Goal: Task Accomplishment & Management: Use online tool/utility

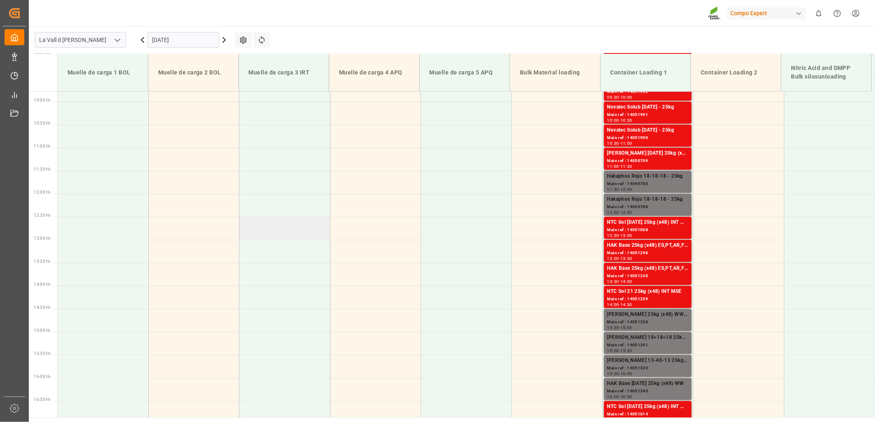
scroll to position [464, 0]
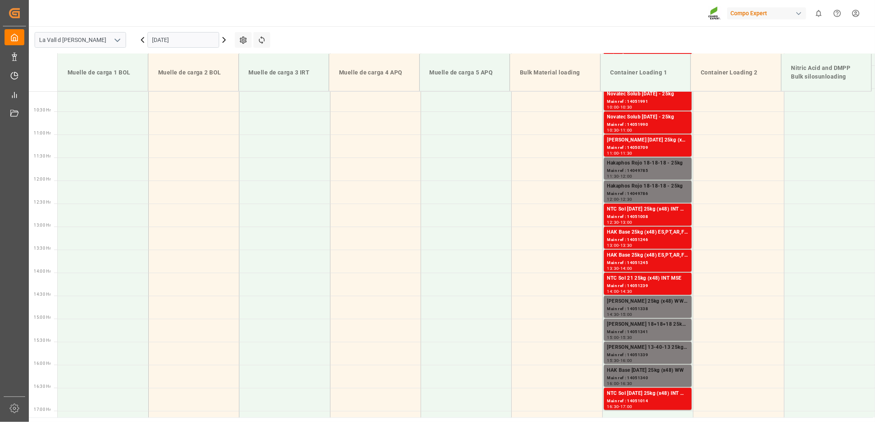
click at [180, 42] on input "[DATE]" at bounding box center [183, 40] width 72 height 16
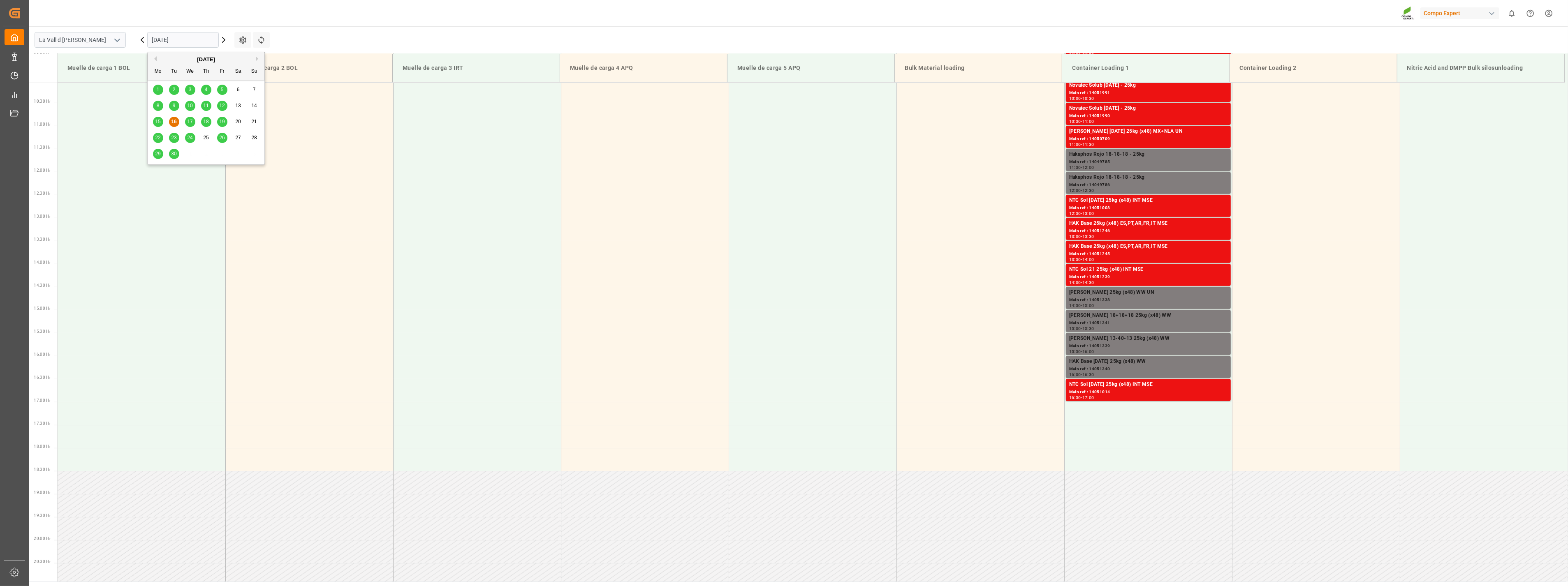
click at [632, 10] on div "Compo Expert 0 Notifications Only show unread All Watching Mark all categories …" at bounding box center [795, 13] width 1545 height 26
click at [192, 37] on input "[DATE]" at bounding box center [183, 40] width 72 height 16
click at [192, 124] on span "17" at bounding box center [189, 122] width 5 height 6
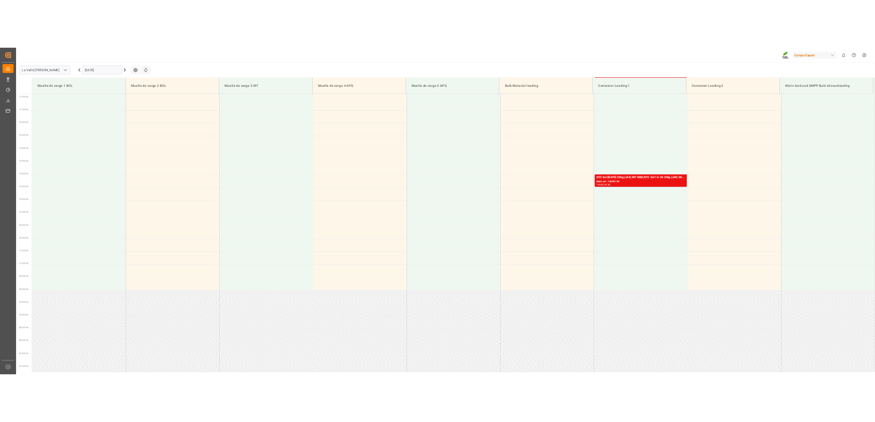
scroll to position [502, 0]
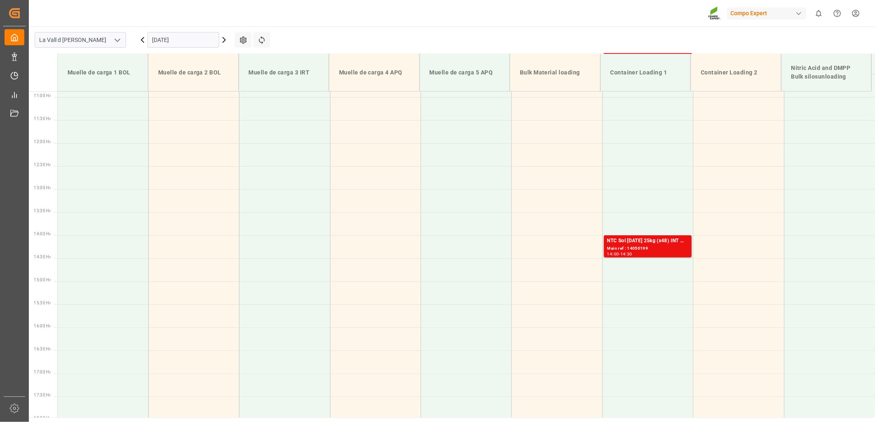
click at [175, 39] on input "[DATE]" at bounding box center [183, 40] width 72 height 16
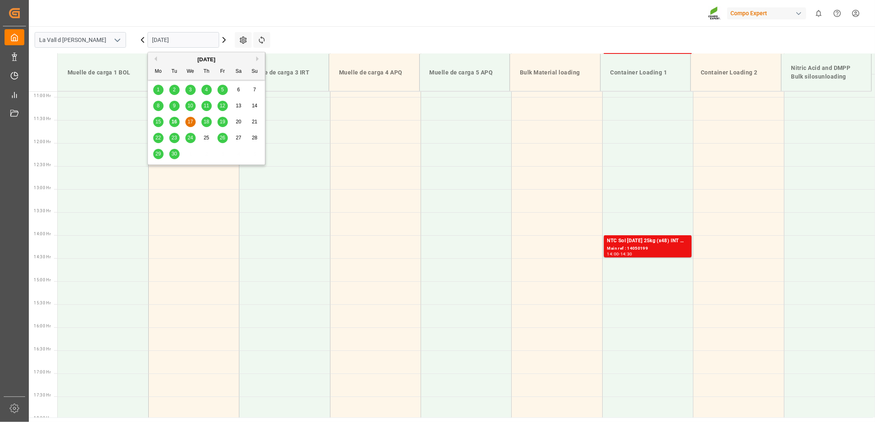
click at [174, 123] on span "16" at bounding box center [173, 122] width 5 height 6
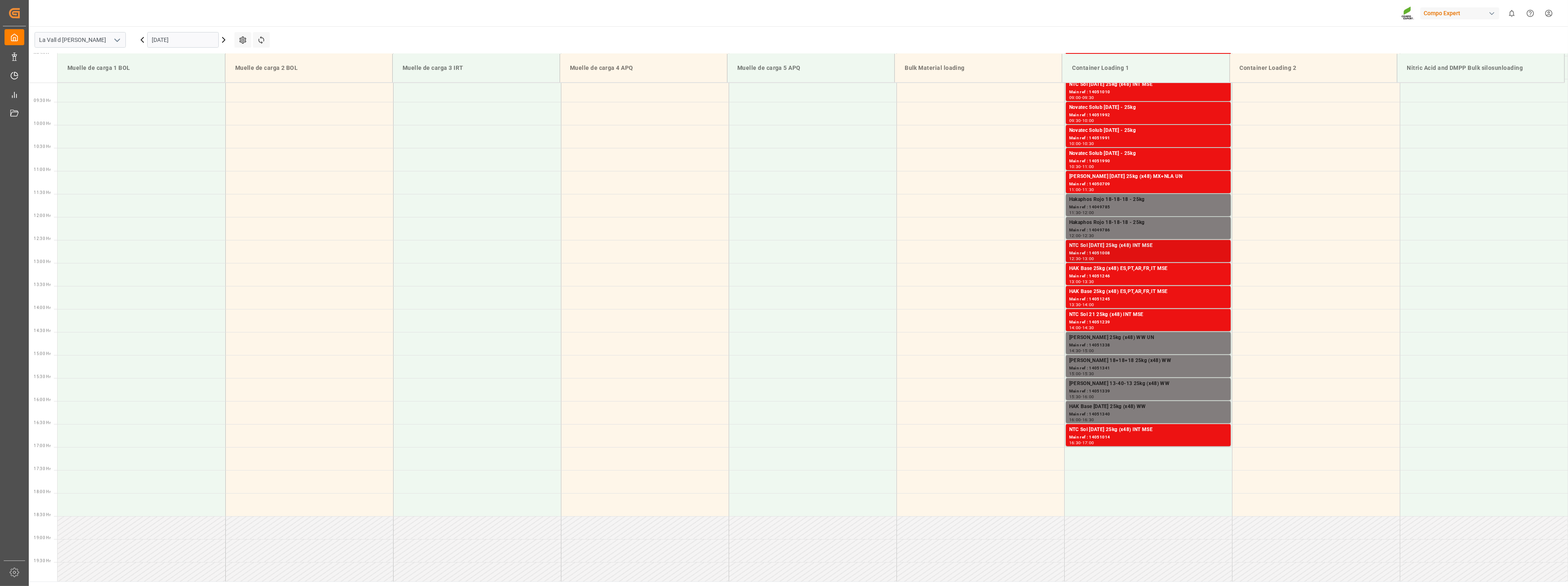
scroll to position [236, 0]
